Goal: Task Accomplishment & Management: Use online tool/utility

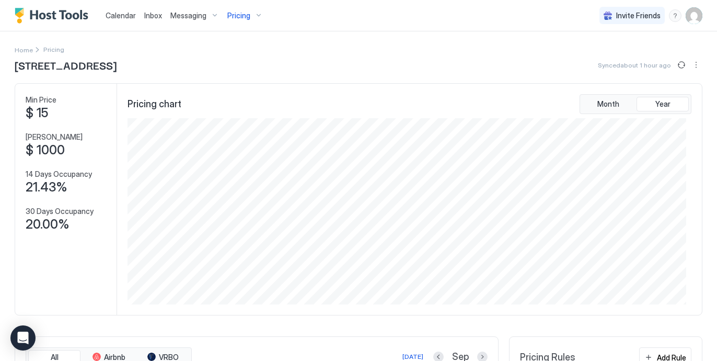
scroll to position [186, 558]
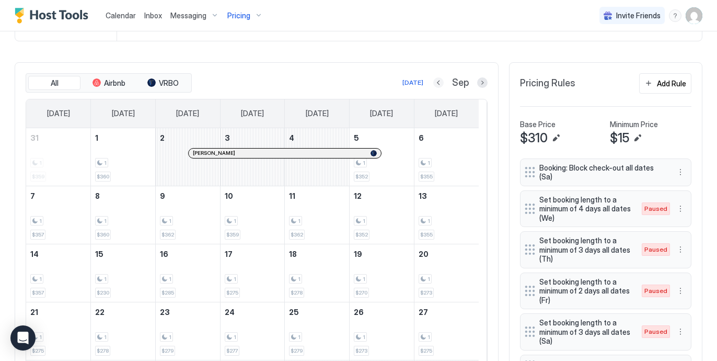
click at [433, 79] on button "Previous month" at bounding box center [438, 82] width 10 height 10
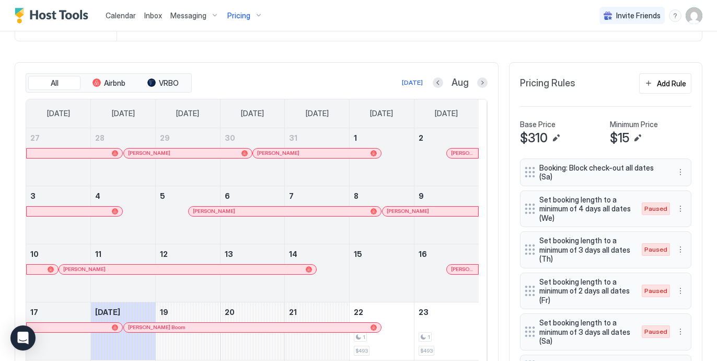
click at [490, 181] on div "All Airbnb VRBO Today Aug Sunday Monday Tuesday Wednesday Thursday Friday Satur…" at bounding box center [257, 275] width 484 height 426
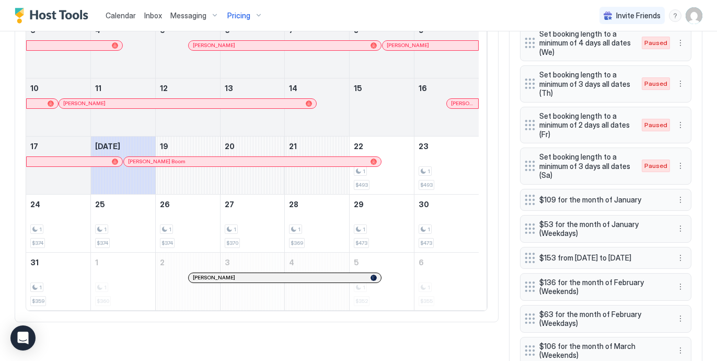
scroll to position [441, 0]
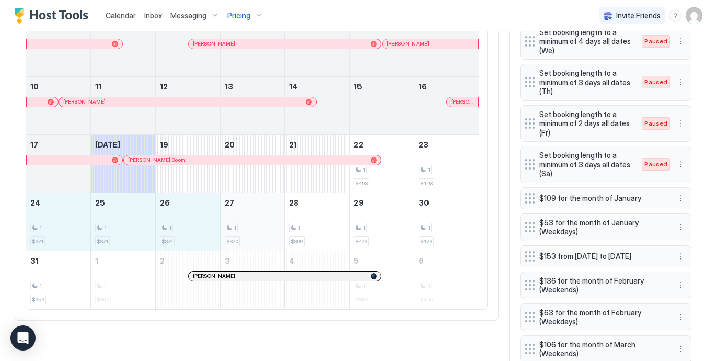
drag, startPoint x: 64, startPoint y: 228, endPoint x: 236, endPoint y: 226, distance: 172.0
click at [236, 226] on tr "24 1 $374 25 1 $374 26 1 $374 27 1 $370 28 1 $369 29 1 $473 30 1 $473" at bounding box center [252, 221] width 453 height 58
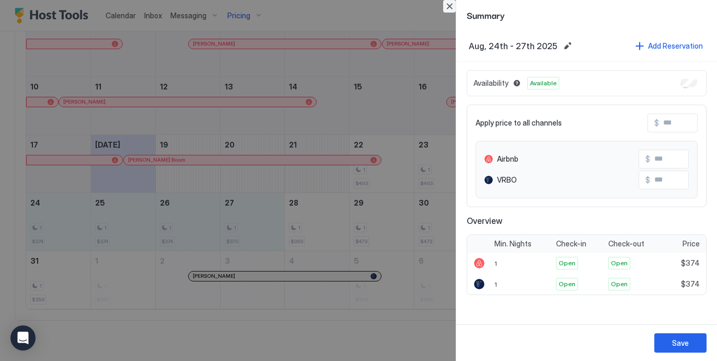
click at [446, 6] on button "Close" at bounding box center [449, 6] width 13 height 13
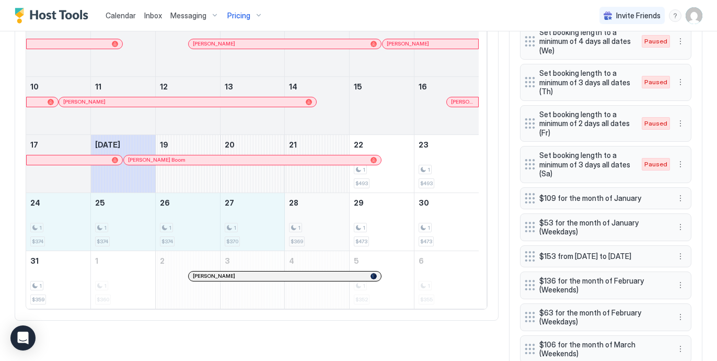
drag, startPoint x: 56, startPoint y: 219, endPoint x: 329, endPoint y: 222, distance: 272.9
click at [329, 222] on tr "24 1 $374 25 1 $374 26 1 $374 27 1 $370 28 1 $369 29 1 $473 30 1 $473" at bounding box center [252, 221] width 453 height 58
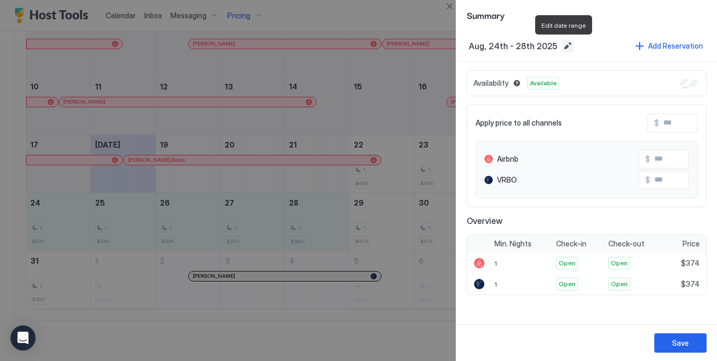
click at [565, 41] on button "Edit date range" at bounding box center [567, 46] width 13 height 13
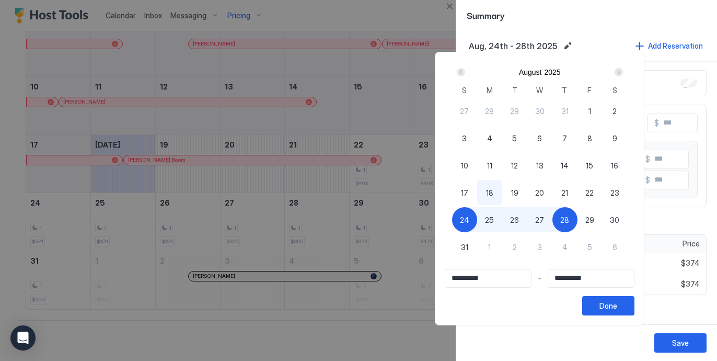
click at [544, 217] on span "27" at bounding box center [539, 219] width 9 height 11
click at [469, 219] on span "24" at bounding box center [464, 219] width 9 height 11
type input "**********"
click at [544, 219] on span "27" at bounding box center [539, 219] width 9 height 11
type input "**********"
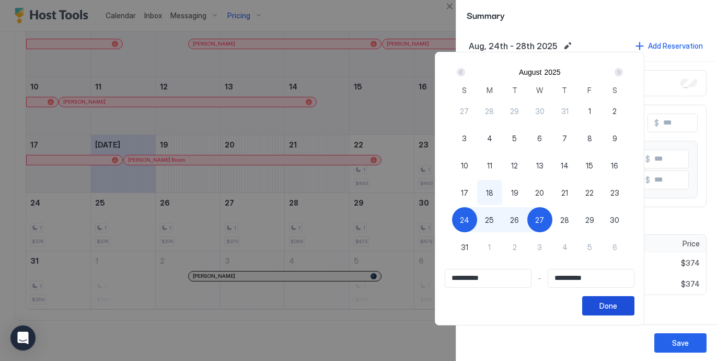
click at [617, 304] on div "Done" at bounding box center [609, 305] width 18 height 11
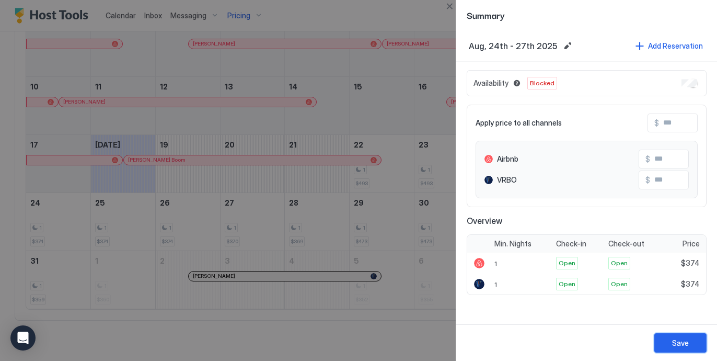
click at [679, 338] on div "Save" at bounding box center [680, 342] width 17 height 11
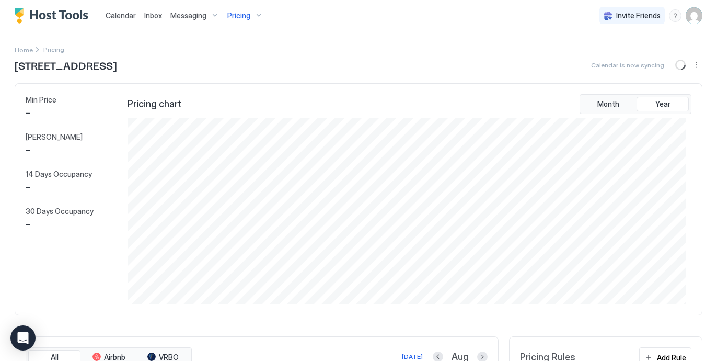
scroll to position [186, 558]
click at [510, 97] on div "Pricing chart Month Year" at bounding box center [410, 104] width 564 height 20
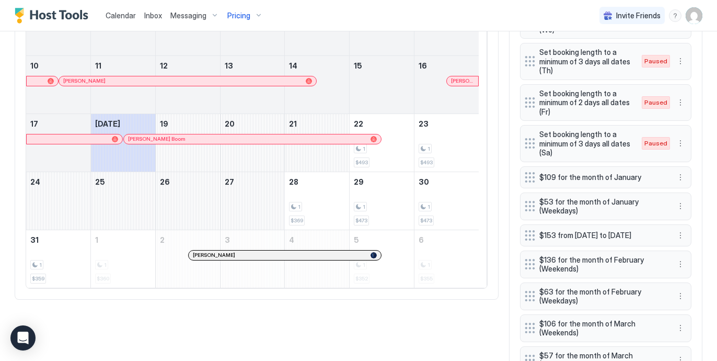
scroll to position [464, 0]
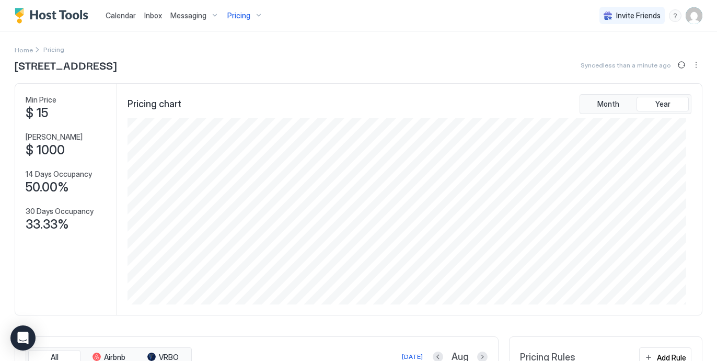
scroll to position [186, 558]
click at [380, 84] on div "Pricing chart Month Year" at bounding box center [409, 199] width 585 height 231
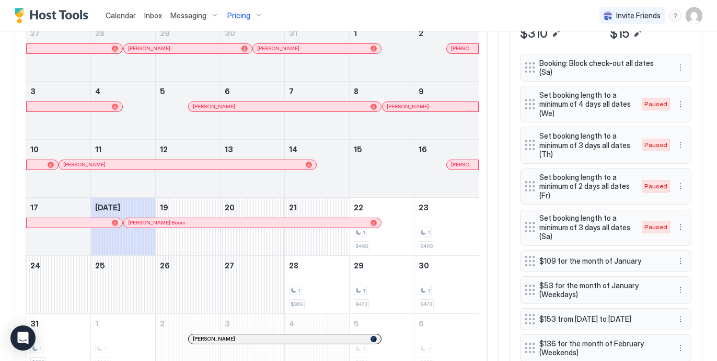
scroll to position [399, 0]
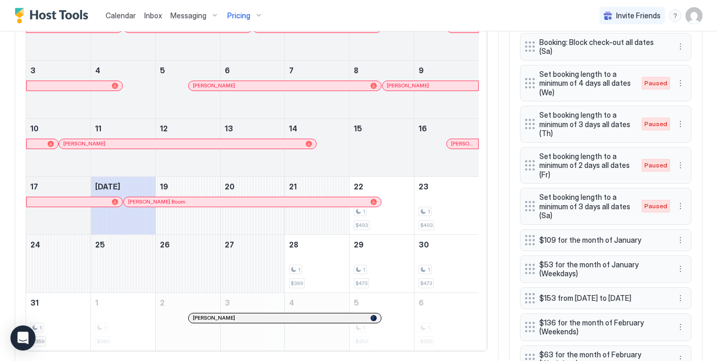
click at [485, 232] on div "All Airbnb VRBO Today Aug Sunday Monday Tuesday Wednesday Thursday Friday Satur…" at bounding box center [257, 150] width 484 height 426
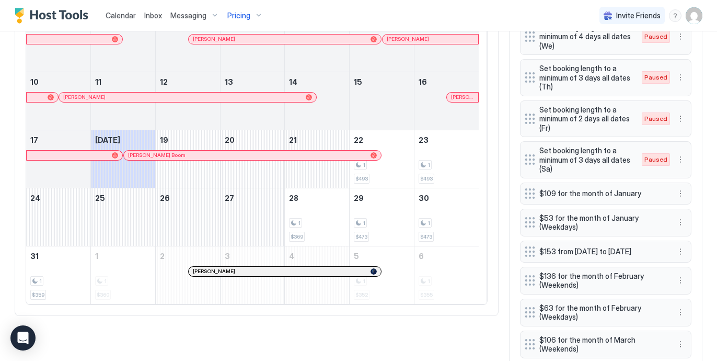
scroll to position [462, 0]
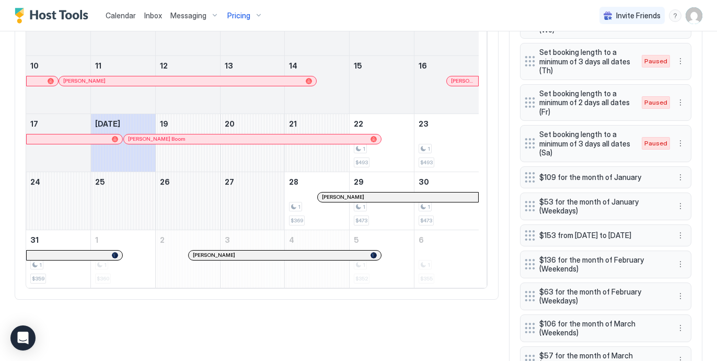
click at [487, 114] on div "All Airbnb VRBO Today Aug Sunday Monday Tuesday Wednesday Thursday Friday Satur…" at bounding box center [257, 87] width 484 height 426
click at [487, 155] on div "All Airbnb VRBO Today Aug Sunday Monday Tuesday Wednesday Thursday Friday Satur…" at bounding box center [257, 87] width 484 height 426
drag, startPoint x: 135, startPoint y: 249, endPoint x: 173, endPoint y: 246, distance: 37.2
click at [173, 246] on tr "31 1 1 $273 2 Justin Embury 3 4 5 1 $352 6 1 $355" at bounding box center [252, 258] width 453 height 58
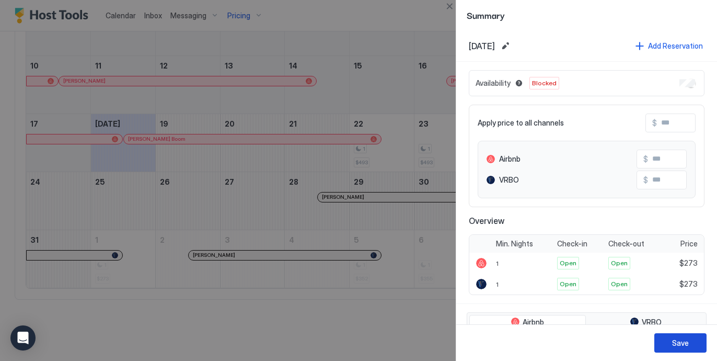
click at [692, 344] on button "Save" at bounding box center [680, 342] width 52 height 19
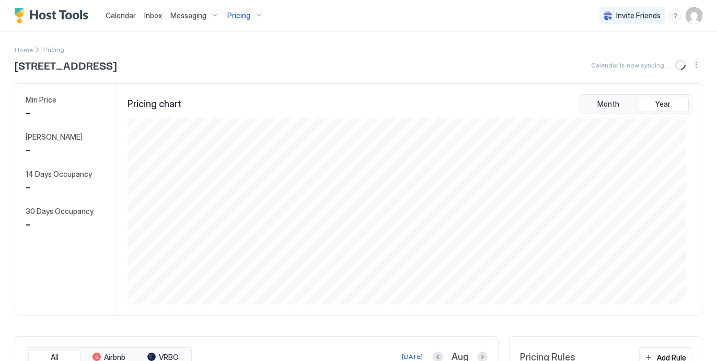
scroll to position [186, 558]
click at [415, 104] on div "Pricing chart Month Year" at bounding box center [410, 104] width 564 height 20
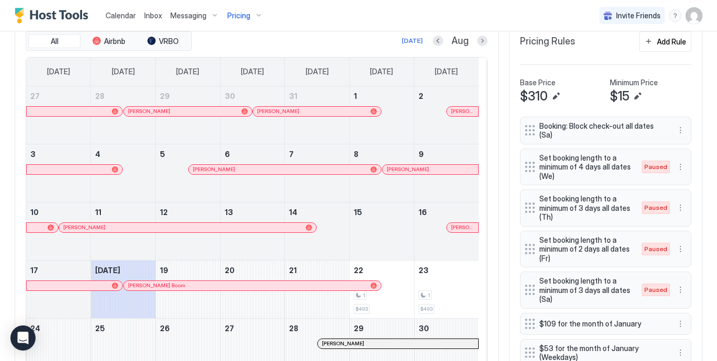
scroll to position [631, 0]
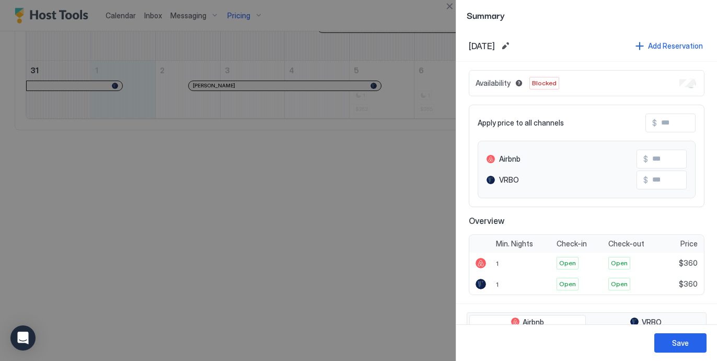
click at [408, 158] on div at bounding box center [358, 180] width 717 height 361
click at [450, 5] on button "Close" at bounding box center [449, 6] width 13 height 13
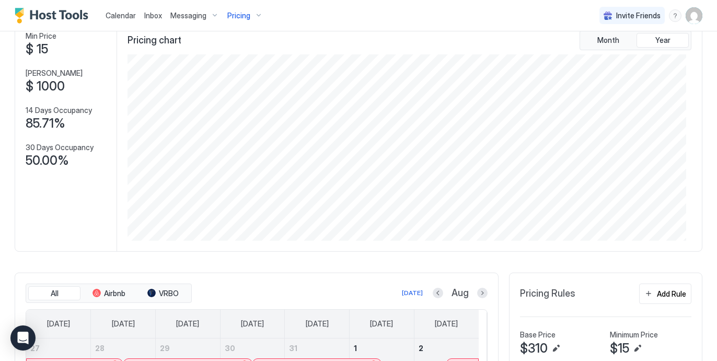
scroll to position [0, 0]
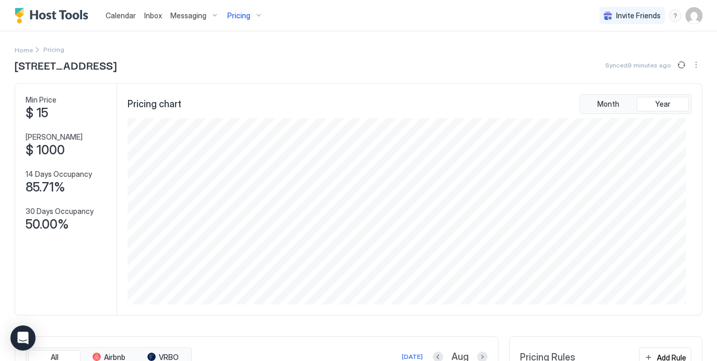
click at [245, 12] on span "Pricing" at bounding box center [238, 15] width 23 height 9
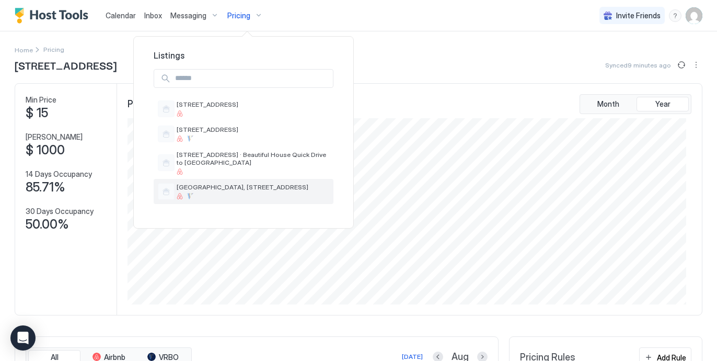
click at [210, 185] on span "[GEOGRAPHIC_DATA], [STREET_ADDRESS]" at bounding box center [253, 187] width 153 height 8
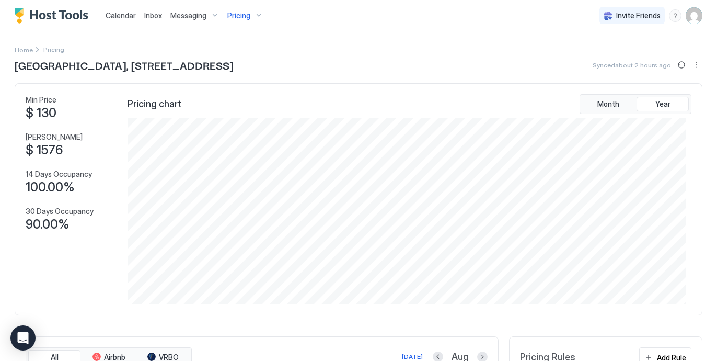
click at [320, 84] on div "Pricing chart Month Year" at bounding box center [409, 199] width 585 height 231
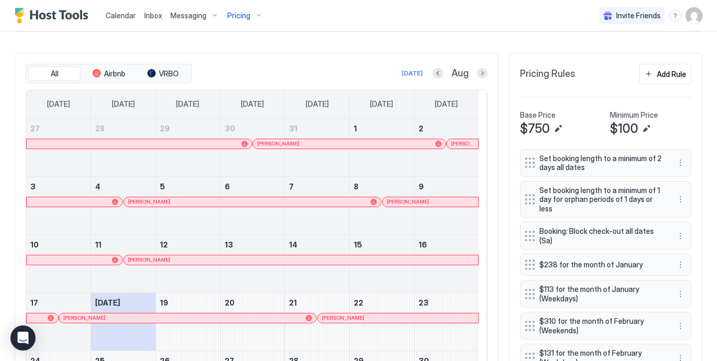
scroll to position [316, 0]
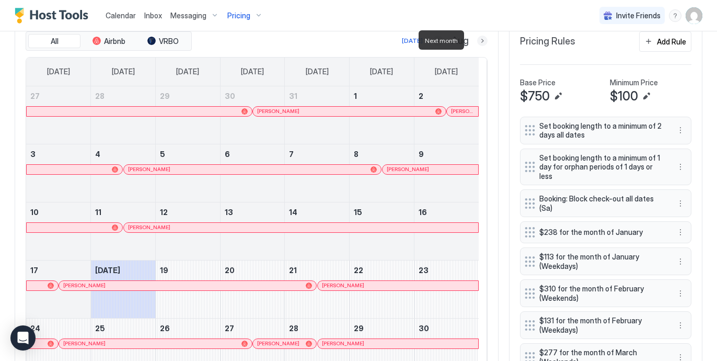
click at [477, 39] on button "Next month" at bounding box center [482, 41] width 10 height 10
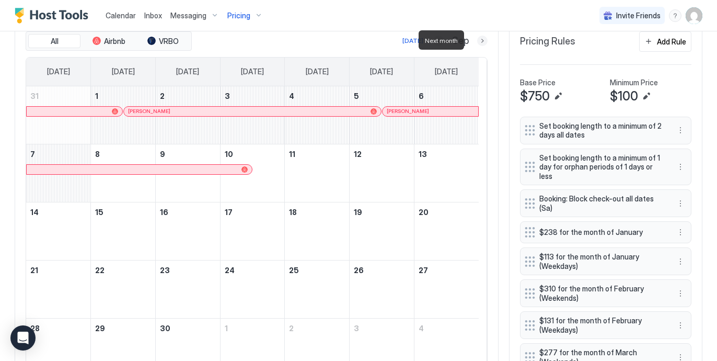
click at [477, 39] on button "Next month" at bounding box center [482, 41] width 10 height 10
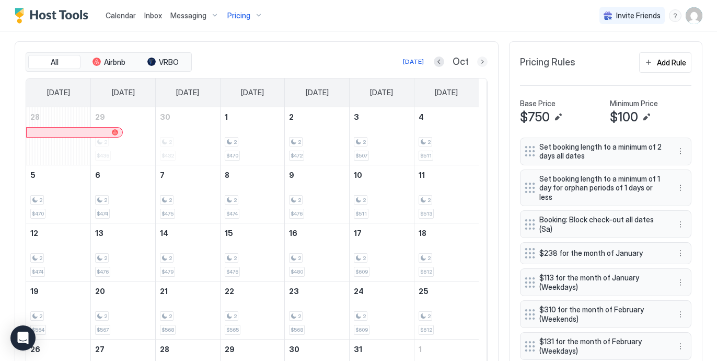
click at [477, 57] on button "Next month" at bounding box center [482, 61] width 10 height 10
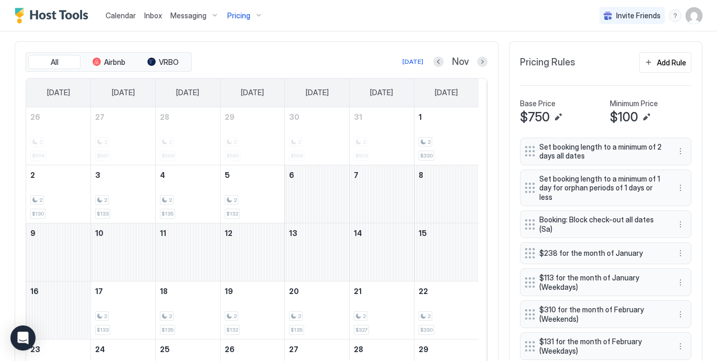
click at [489, 125] on div "All Airbnb VRBO [DATE] Nov [DATE] [DATE] [DATE] [DATE] [DATE] [DATE] [DATE] 26 …" at bounding box center [257, 254] width 484 height 426
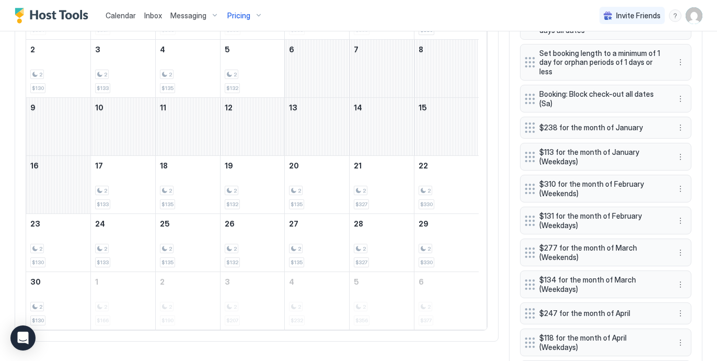
scroll to position [399, 0]
